Goal: Task Accomplishment & Management: Manage account settings

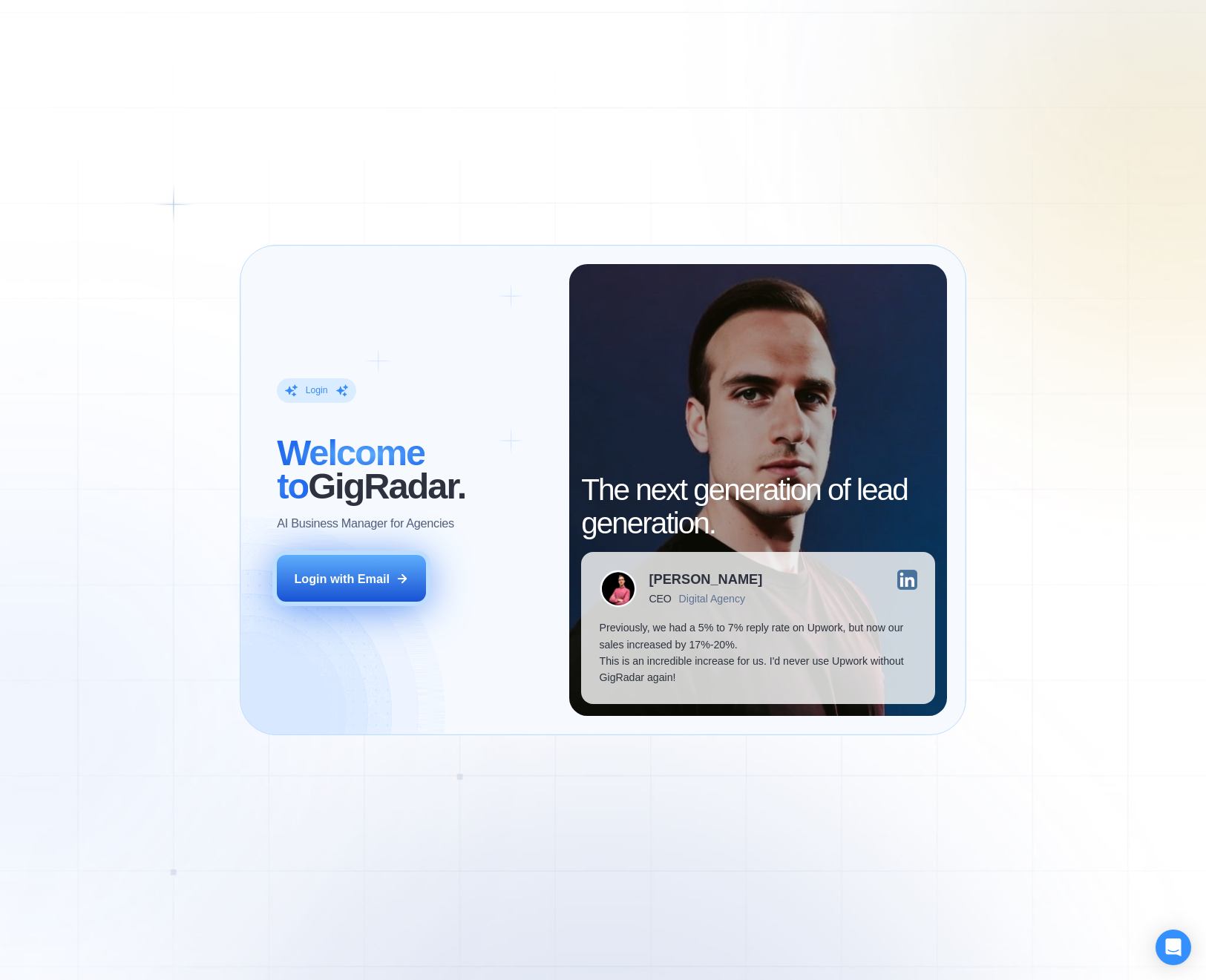
click at [374, 578] on div "Login with Email" at bounding box center [341, 578] width 96 height 16
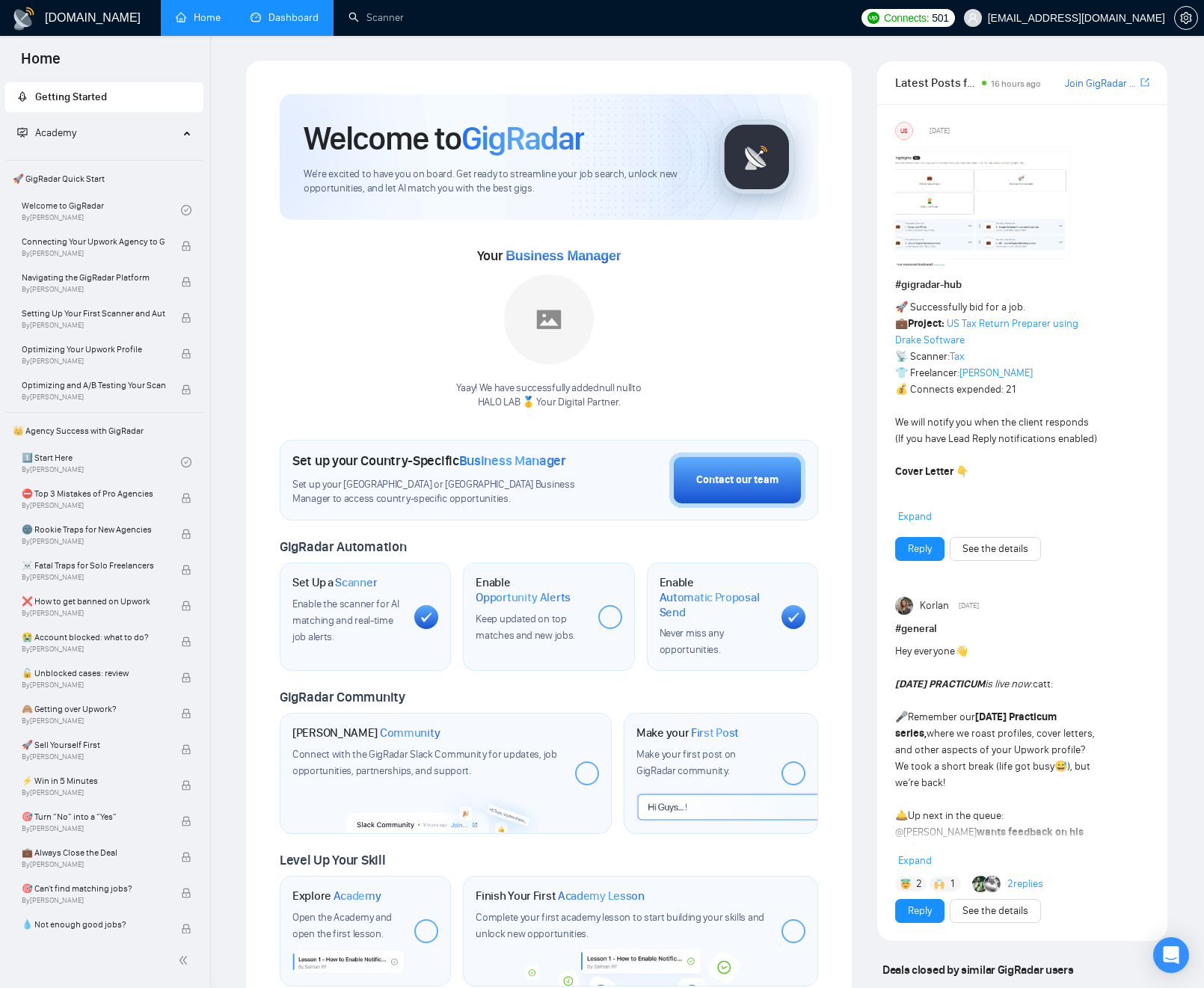
click at [307, 24] on link "Dashboard" at bounding box center [284, 17] width 68 height 12
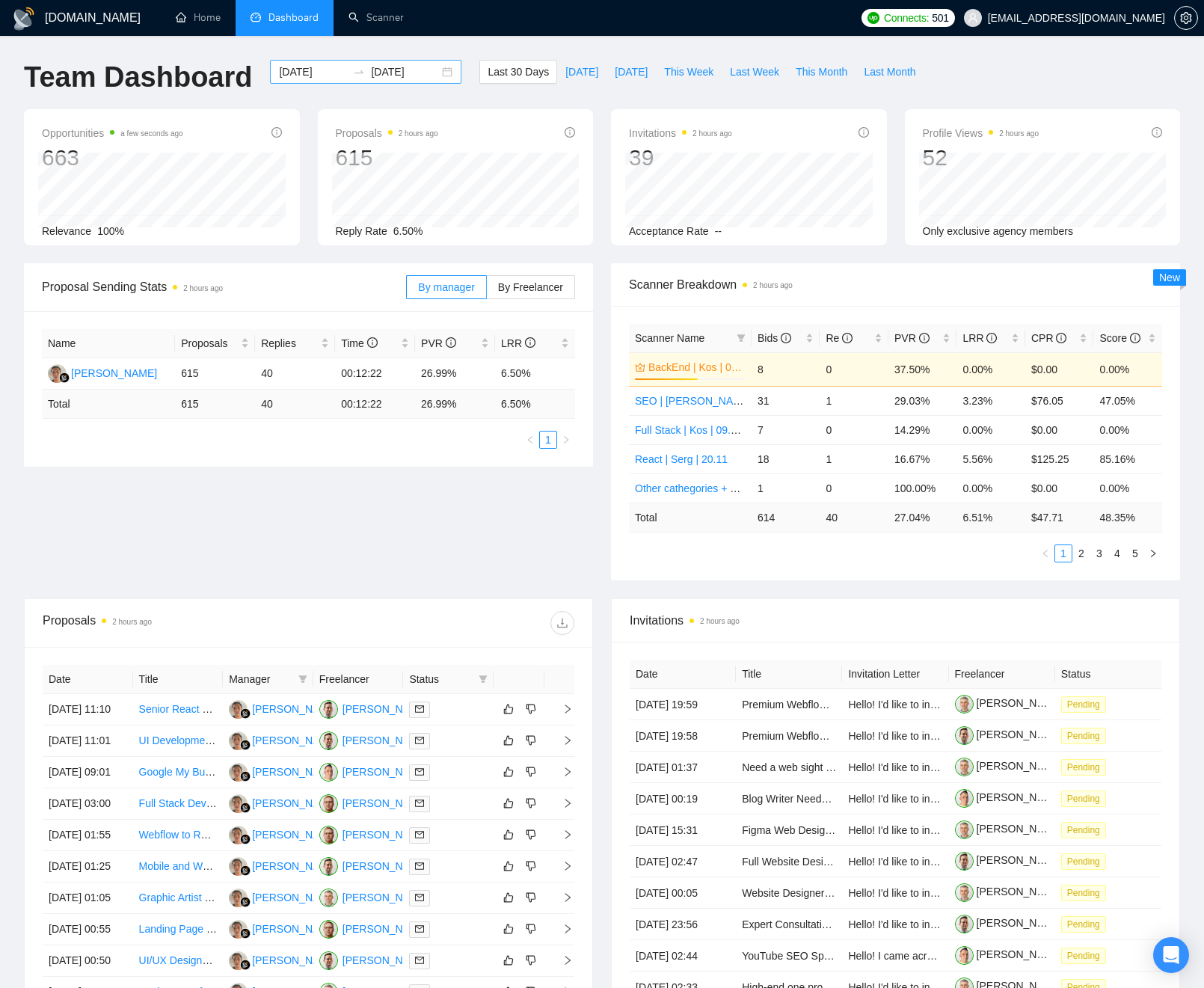
click at [405, 70] on input "2025-09-17" at bounding box center [405, 71] width 68 height 16
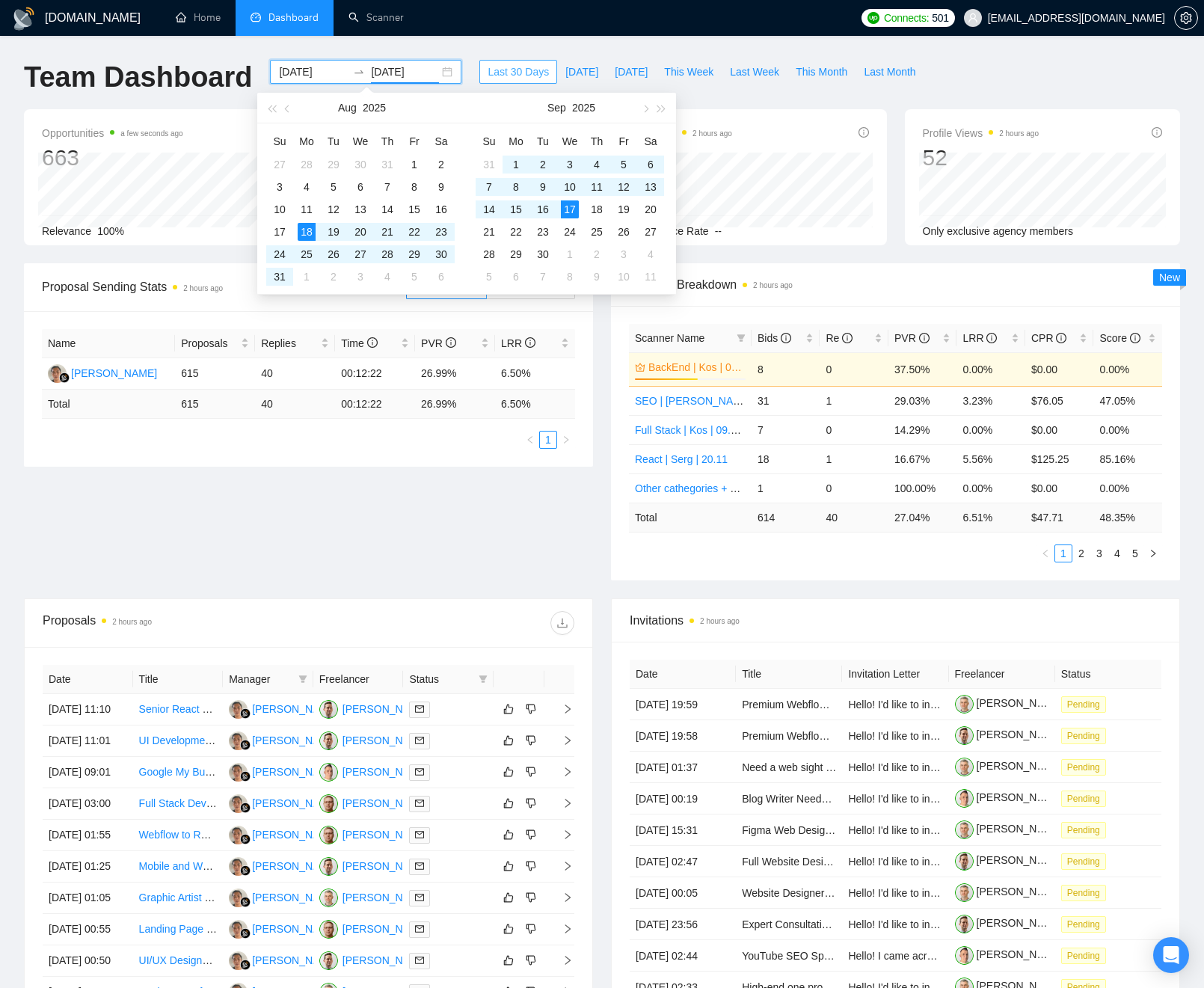
click at [517, 64] on span "Last 30 Days" at bounding box center [518, 71] width 61 height 16
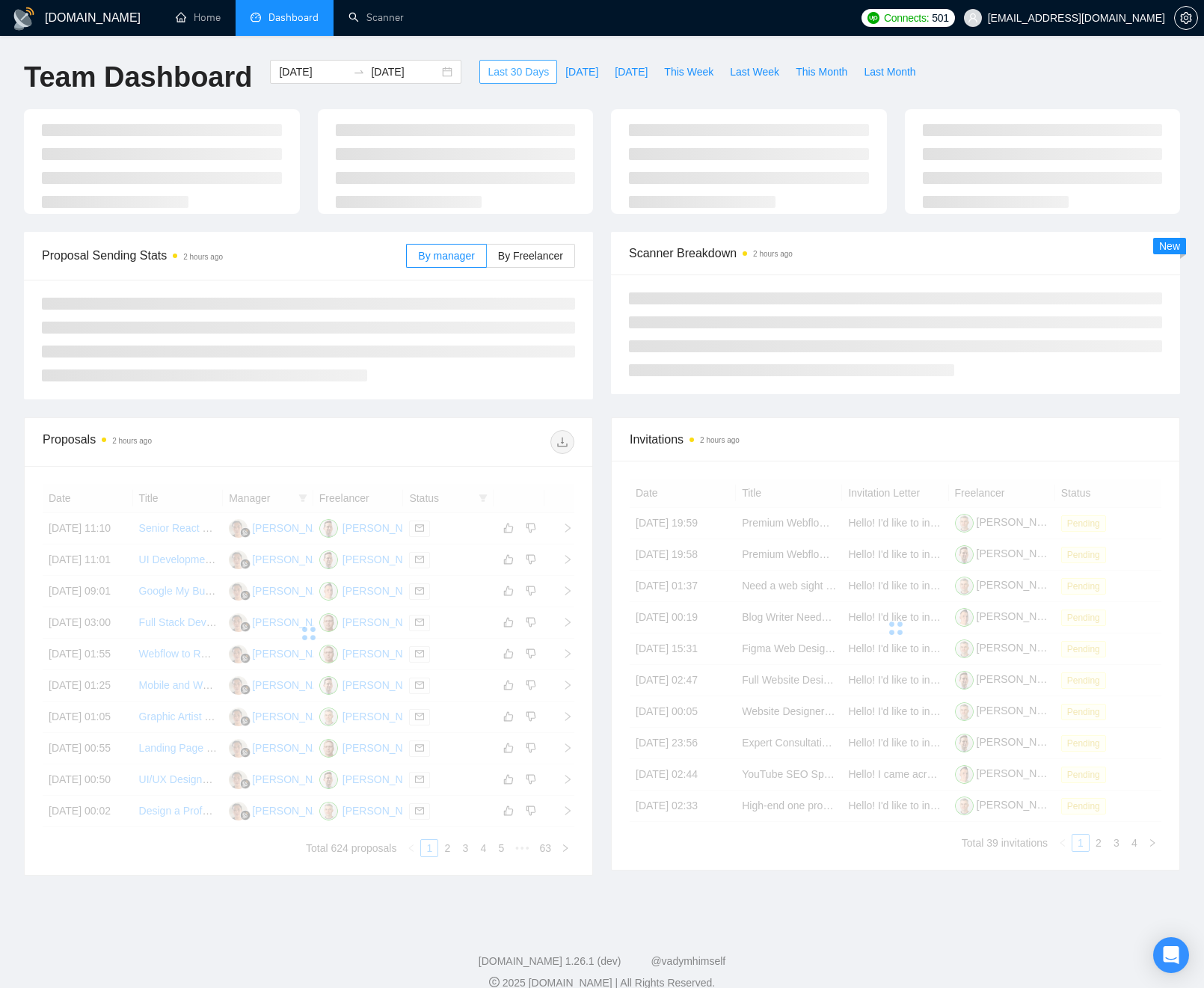
click at [517, 65] on span "Last 30 Days" at bounding box center [518, 71] width 61 height 16
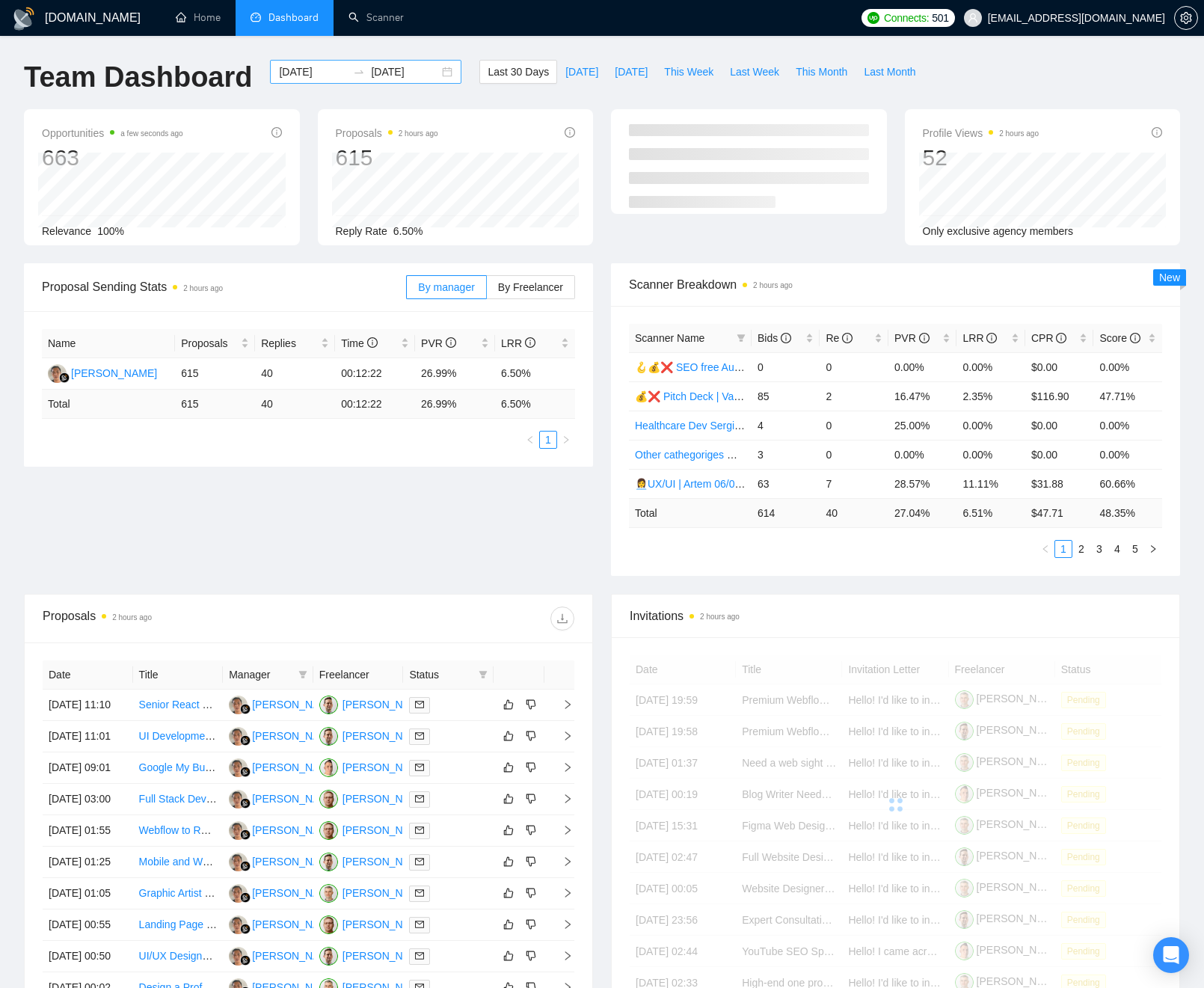
click at [393, 62] on div "2025-08-18 2025-09-17" at bounding box center [365, 71] width 191 height 24
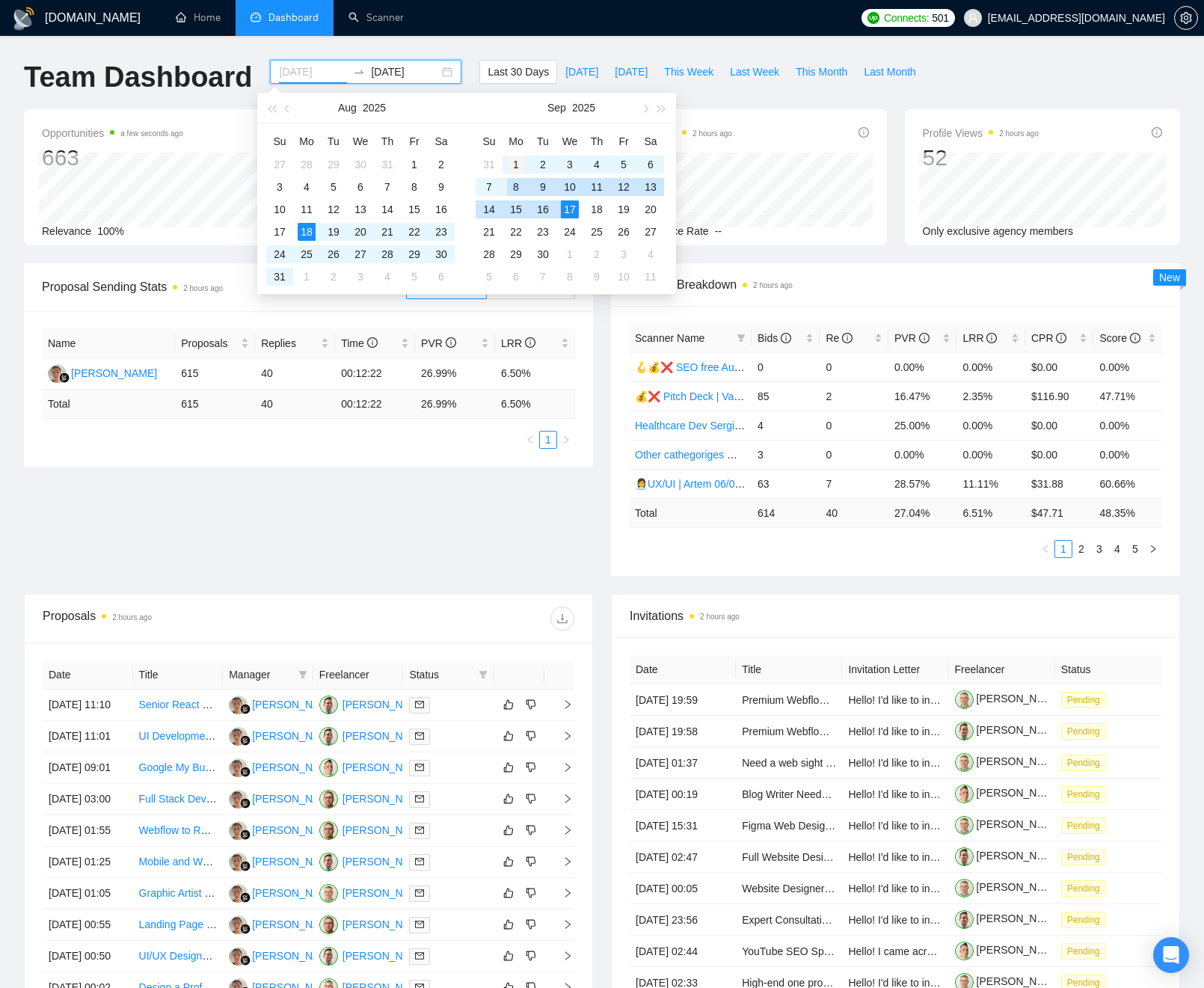
type input "2025-09-01"
click at [511, 164] on div "1" at bounding box center [515, 164] width 18 height 18
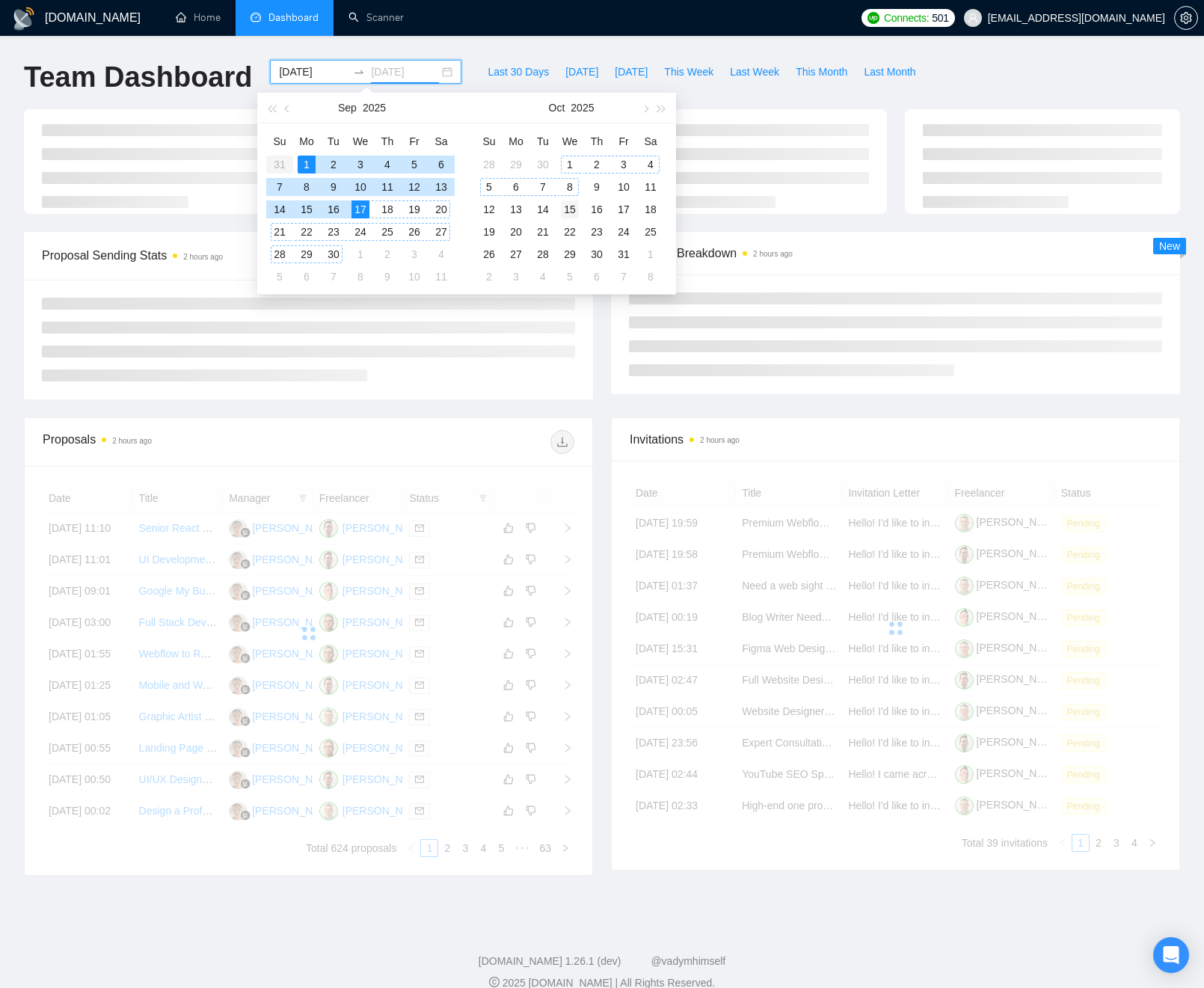
type input "2025-10-15"
click at [568, 208] on div "15" at bounding box center [569, 209] width 18 height 18
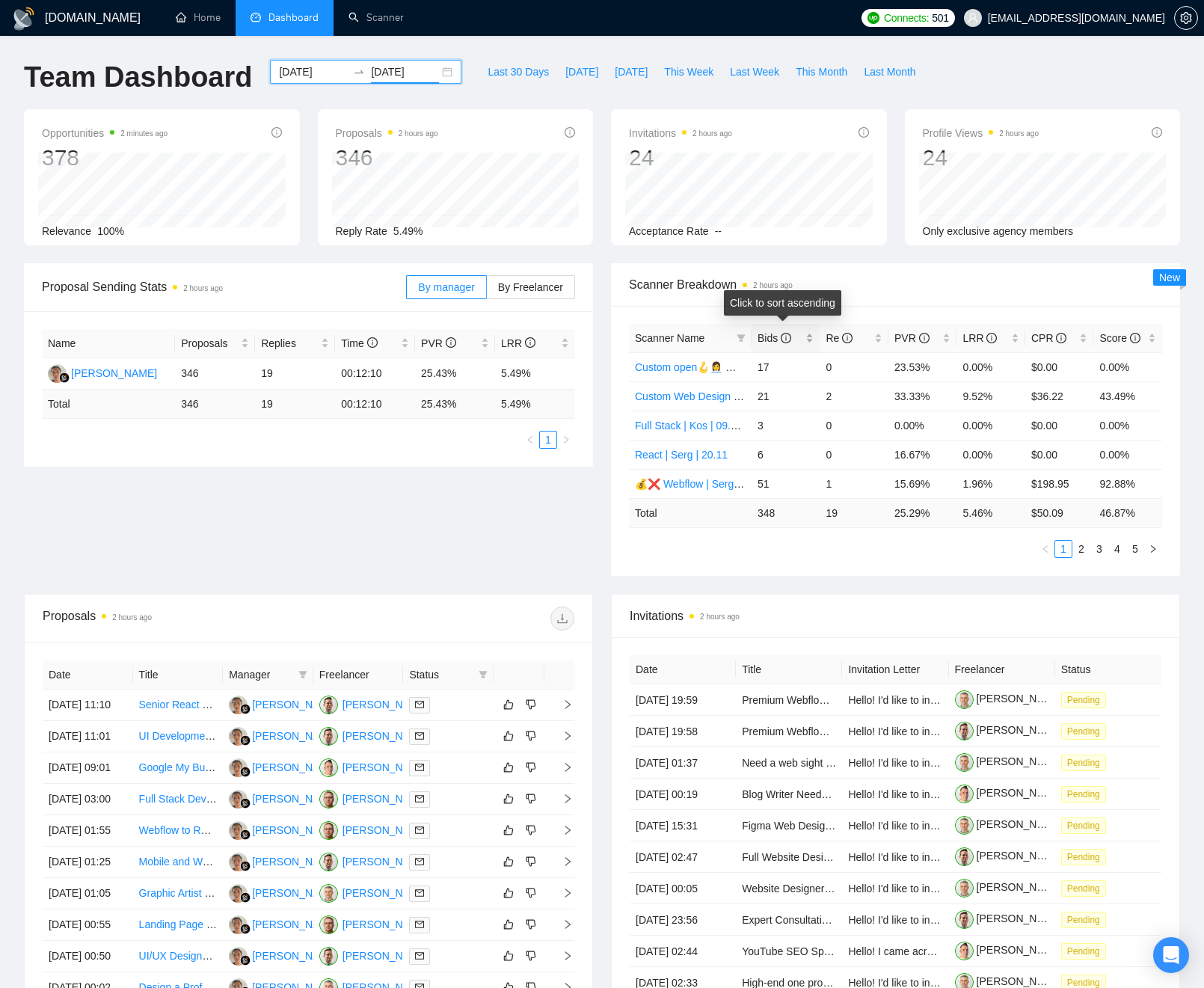
click at [767, 336] on span "Bids" at bounding box center [774, 338] width 33 height 12
click at [769, 336] on span "Bids" at bounding box center [774, 338] width 33 height 12
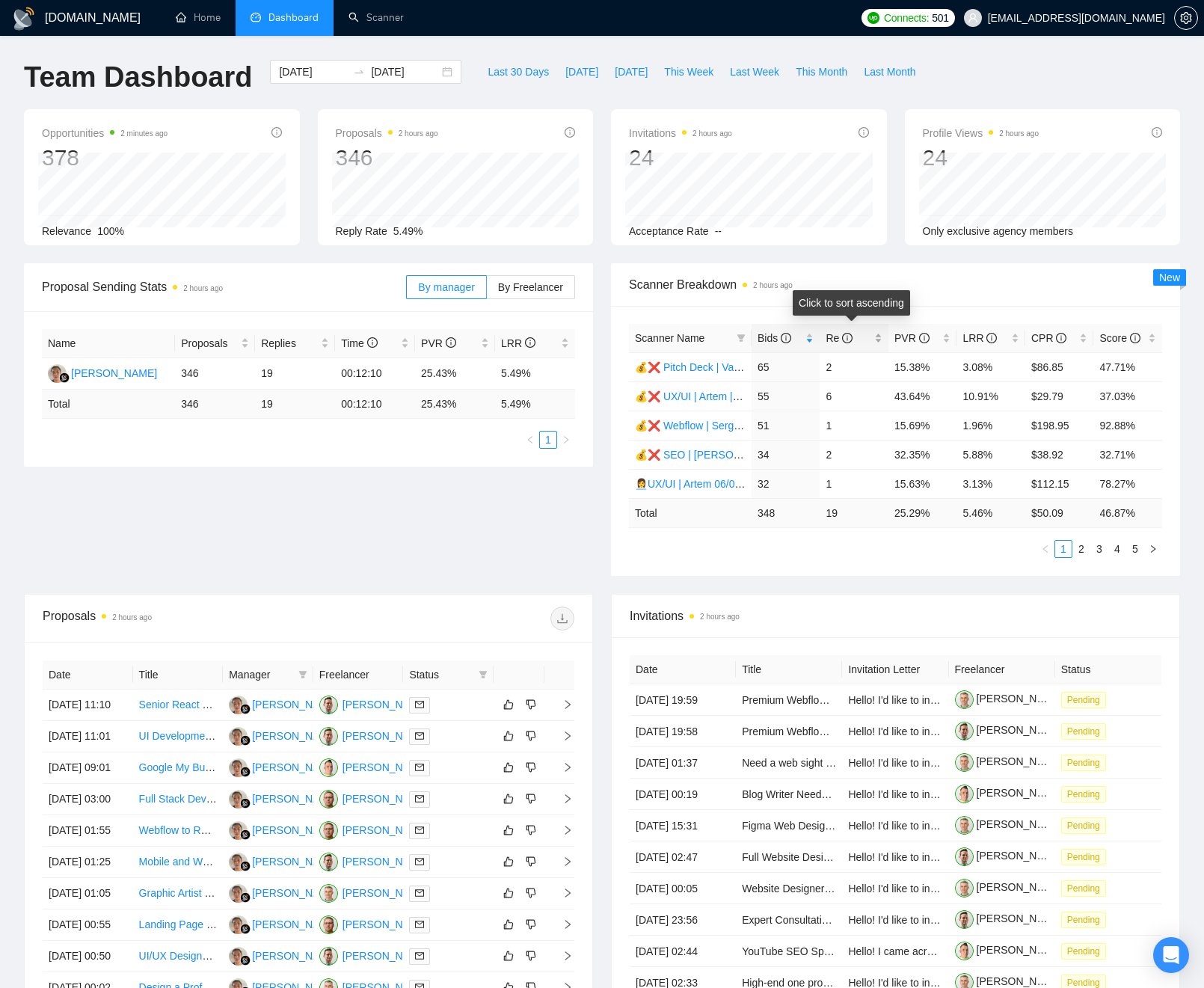
click at [862, 343] on span "Re" at bounding box center [848, 338] width 46 height 16
